Goal: Navigation & Orientation: Understand site structure

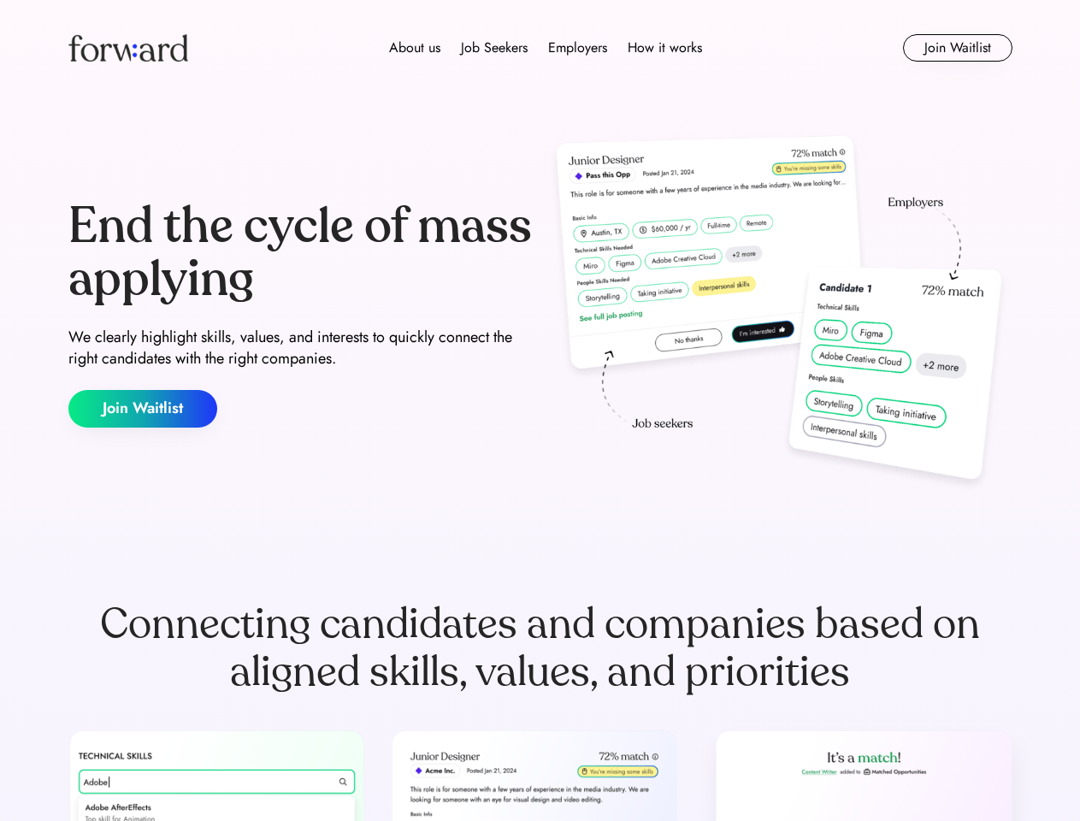
click at [540, 410] on div "End the cycle of mass applying We clearly highlight skills, values, and interes…" at bounding box center [540, 314] width 944 height 368
click at [540, 48] on div "About us Job Seekers Employers How it works" at bounding box center [546, 48] width 674 height 21
click at [128, 48] on img at bounding box center [128, 47] width 120 height 27
click at [546, 48] on div "About us Job Seekers Employers How it works" at bounding box center [546, 48] width 674 height 21
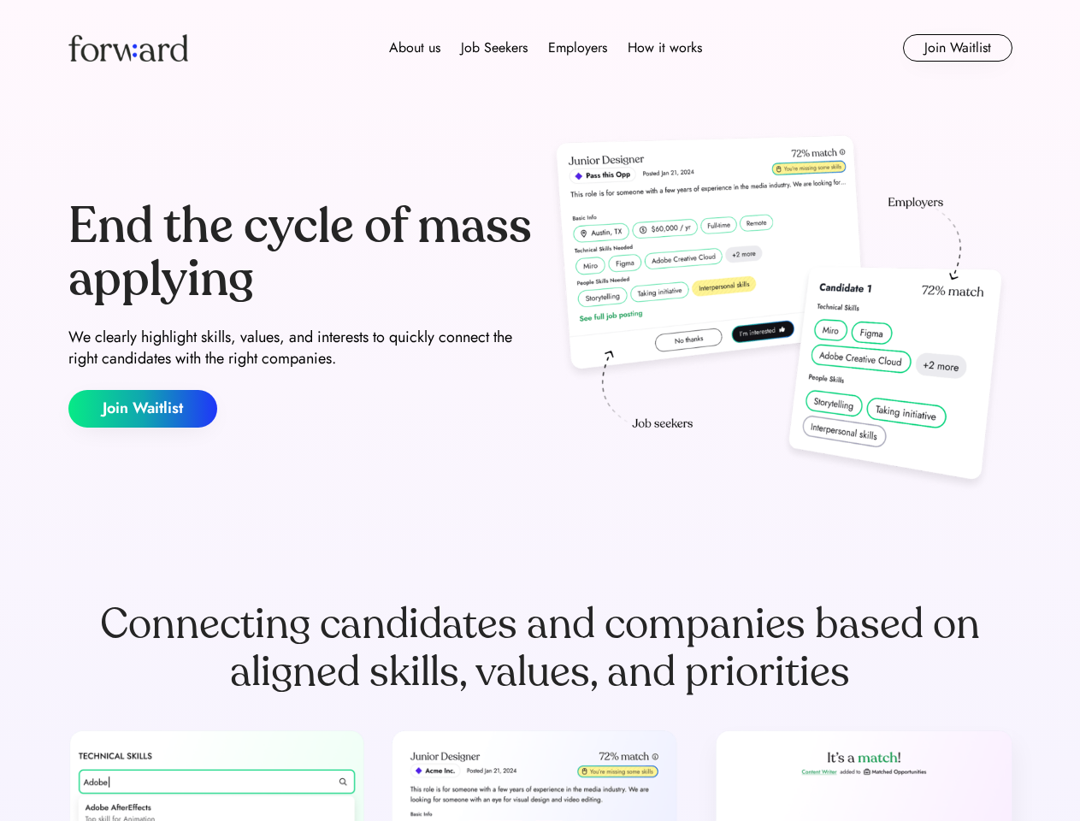
click at [415, 48] on div "About us" at bounding box center [414, 48] width 51 height 21
click at [494, 48] on div "Job Seekers" at bounding box center [494, 48] width 67 height 21
click at [577, 48] on div "Employers" at bounding box center [577, 48] width 59 height 21
click at [664, 48] on div "How it works" at bounding box center [665, 48] width 74 height 21
